Goal: Information Seeking & Learning: Learn about a topic

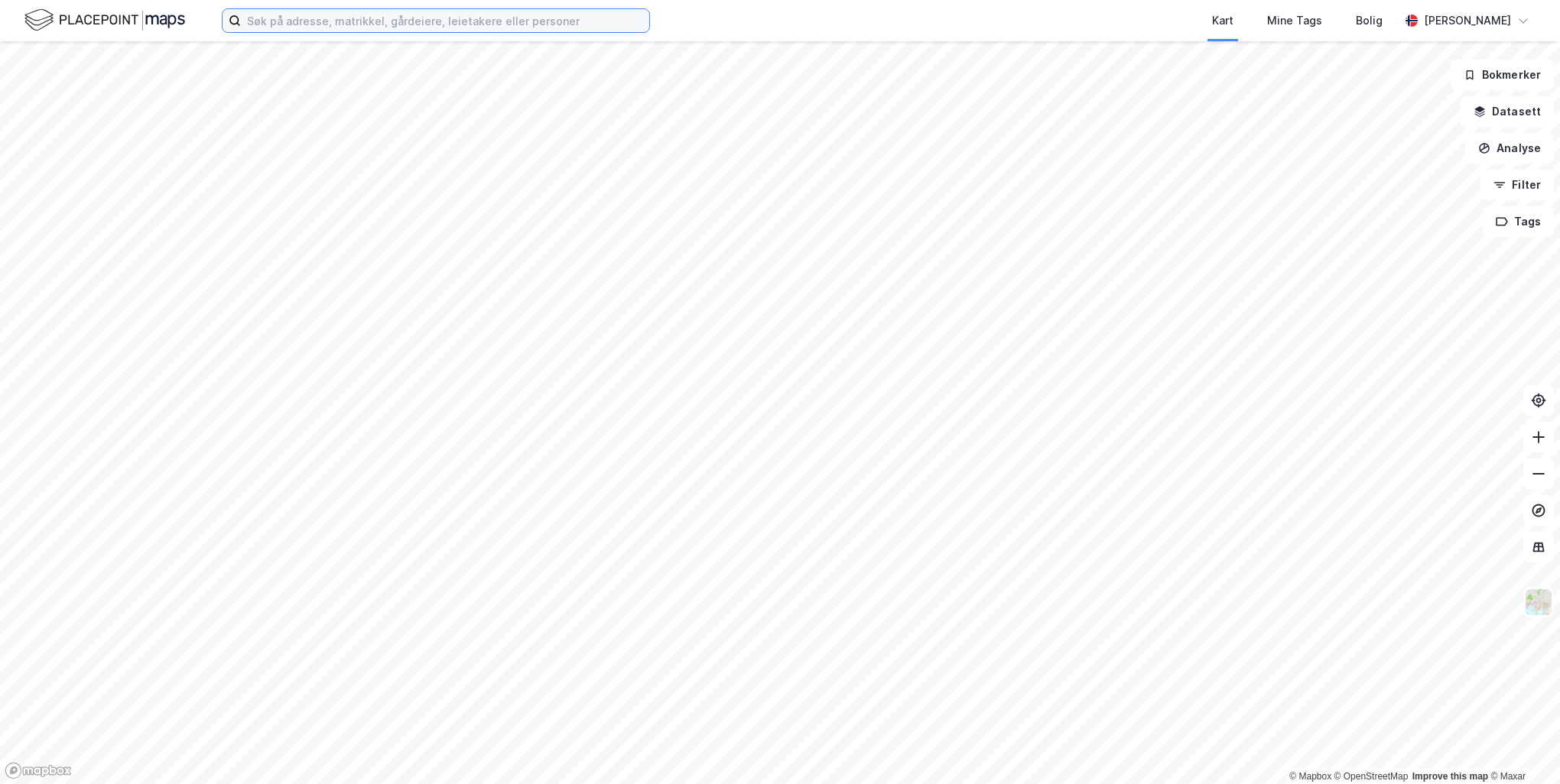
click at [342, 17] on input at bounding box center [444, 20] width 409 height 23
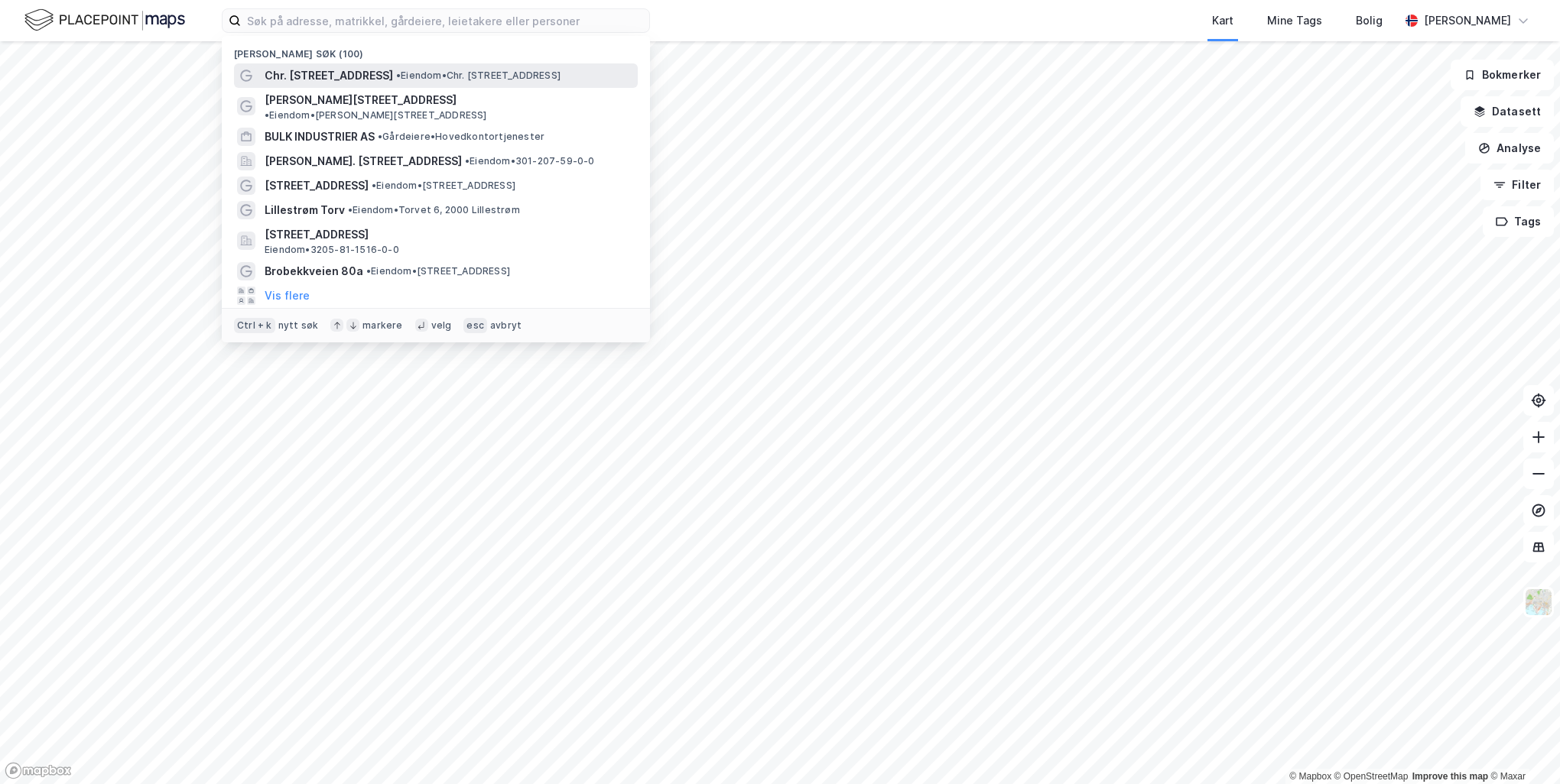
click at [384, 65] on div "Chr. [STREET_ADDRESS] • Eiendom • Chr. [STREET_ADDRESS]" at bounding box center [436, 75] width 404 height 24
